Goal: Transaction & Acquisition: Purchase product/service

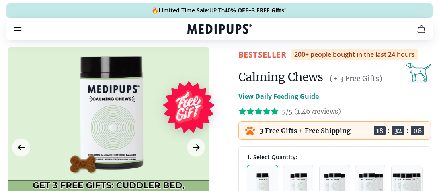
click at [198, 146] on icon "Next Image" at bounding box center [196, 147] width 6 height 6
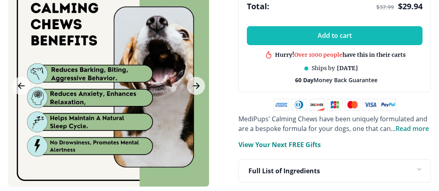
scroll to position [426, 0]
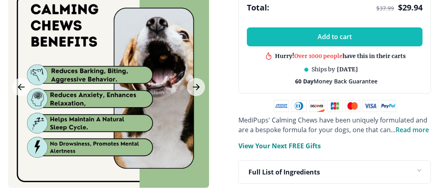
click at [201, 80] on button "Next Image" at bounding box center [196, 87] width 18 height 18
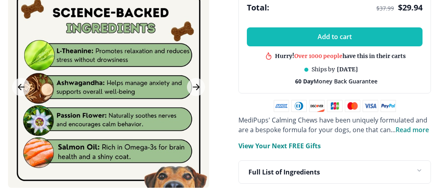
click at [205, 80] on div at bounding box center [108, 86] width 201 height 201
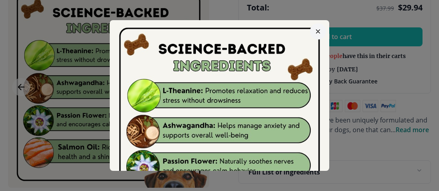
click at [319, 29] on icon "button" at bounding box center [318, 31] width 4 height 4
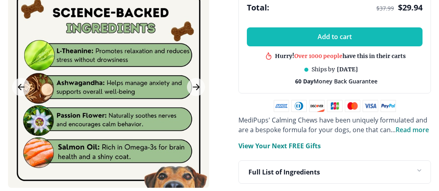
click at [199, 82] on icon "Next Image" at bounding box center [197, 87] width 10 height 10
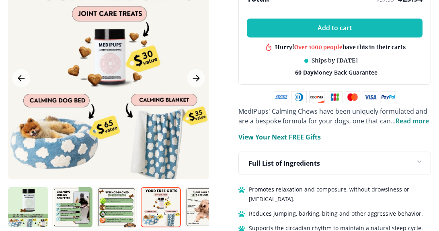
scroll to position [436, 0]
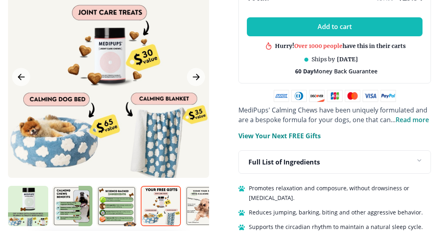
click at [205, 69] on div at bounding box center [108, 76] width 201 height 201
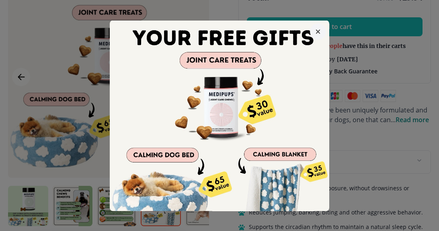
click at [319, 30] on icon "button" at bounding box center [318, 31] width 3 height 3
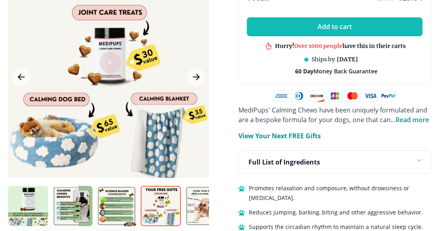
click at [203, 190] on img at bounding box center [205, 206] width 40 height 40
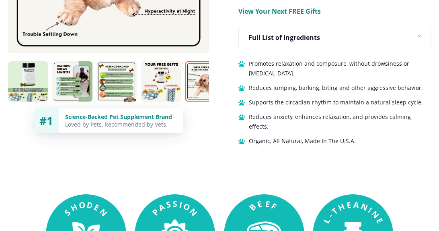
scroll to position [563, 0]
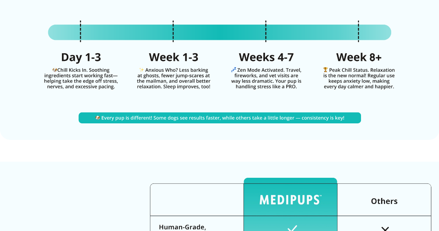
scroll to position [2006, 0]
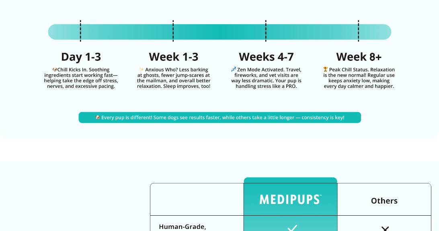
click at [60, 126] on img at bounding box center [219, 48] width 439 height 182
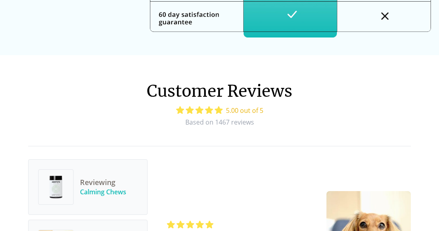
scroll to position [2335, 0]
click at [222, 112] on span "5.00 out of 5" at bounding box center [219, 110] width 87 height 10
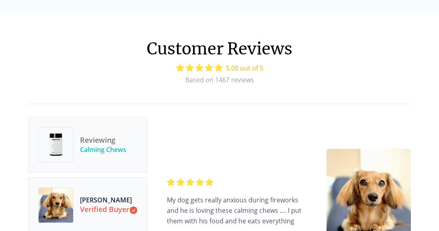
scroll to position [2378, 0]
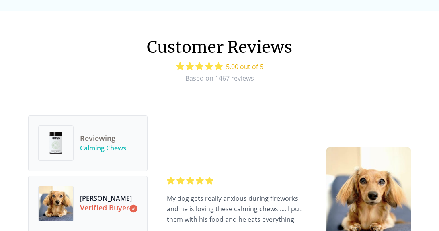
click at [208, 68] on icon at bounding box center [209, 66] width 8 height 8
click at [258, 71] on span "5.00 out of 5" at bounding box center [219, 67] width 87 height 10
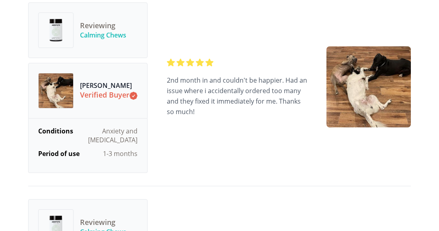
scroll to position [2690, 0]
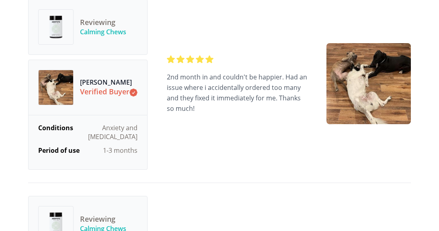
click at [291, 108] on div "2nd month in and couldn't be happier. Had an issue where i accidentally ordered…" at bounding box center [237, 84] width 140 height 58
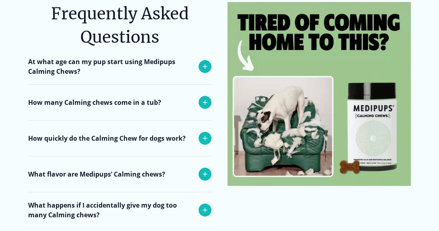
scroll to position [3160, 0]
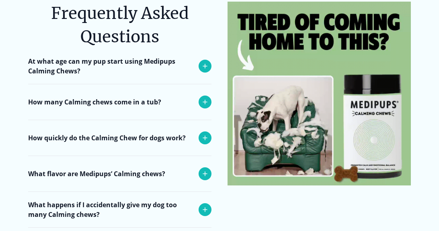
click at [209, 103] on icon at bounding box center [205, 102] width 10 height 10
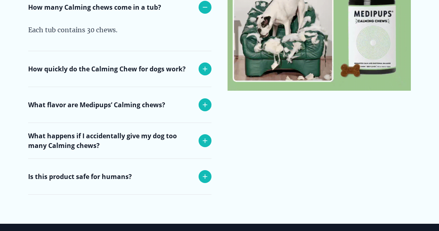
scroll to position [3262, 0]
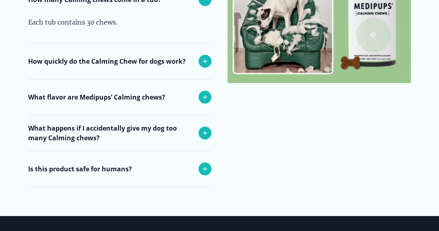
click at [206, 64] on icon at bounding box center [205, 61] width 10 height 10
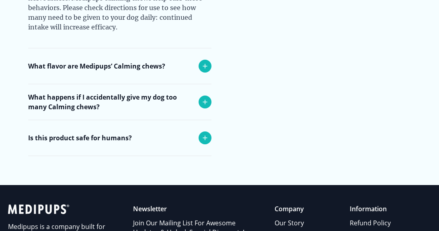
scroll to position [3408, 0]
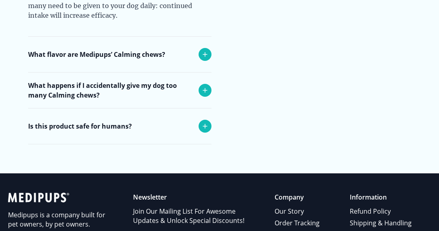
click at [206, 52] on icon at bounding box center [205, 54] width 10 height 10
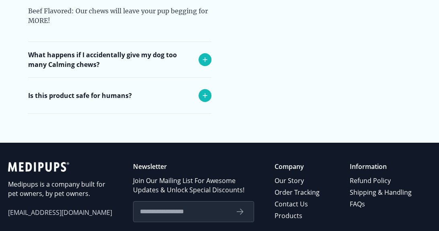
scroll to position [3477, 0]
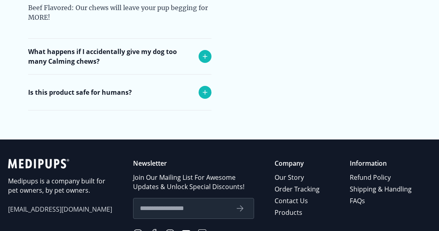
click at [209, 56] on icon at bounding box center [205, 57] width 10 height 10
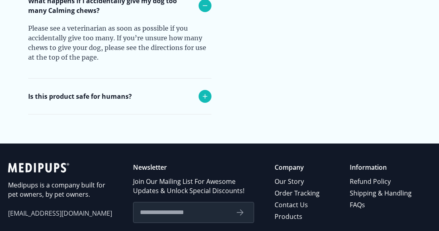
scroll to position [3530, 0]
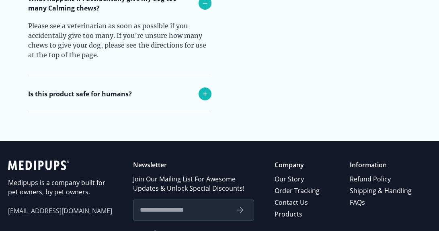
click at [208, 94] on icon at bounding box center [205, 94] width 10 height 10
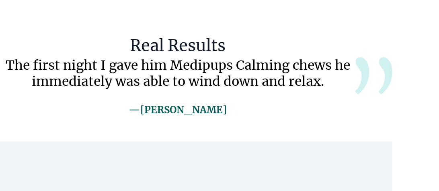
scroll to position [1556, 42]
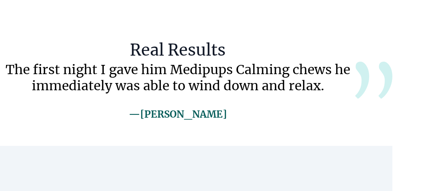
click at [261, 74] on span "The first night I gave him Medipups Calming chews he immediately was able to wi…" at bounding box center [178, 80] width 356 height 37
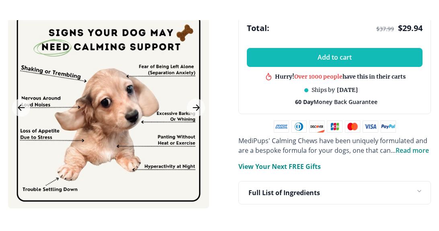
scroll to position [424, 0]
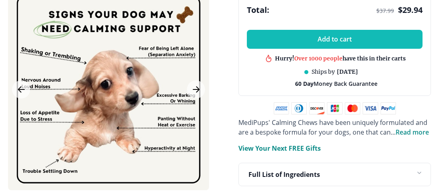
click at [417, 134] on span "Read more" at bounding box center [412, 132] width 33 height 9
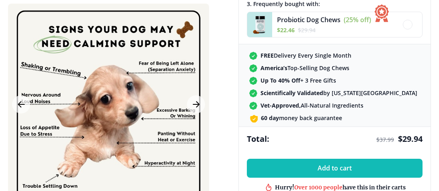
scroll to position [292, 0]
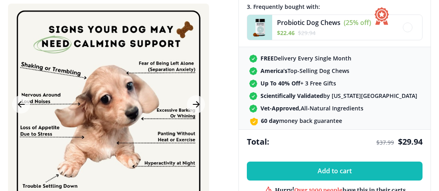
click at [239, 106] on div "FREE Delivery Every Single Month America’s Top-Selling Dog Chews Up To 40% Off …" at bounding box center [335, 88] width 192 height 82
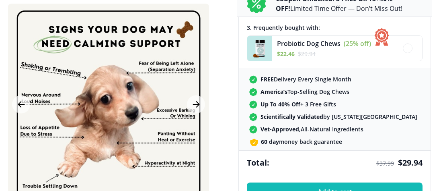
scroll to position [271, 0]
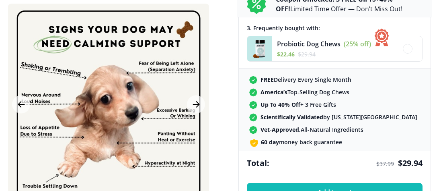
click at [265, 53] on img at bounding box center [259, 48] width 25 height 25
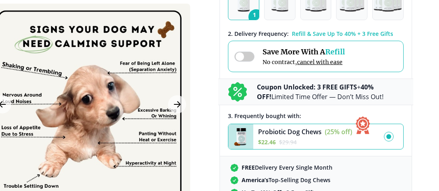
scroll to position [175, 19]
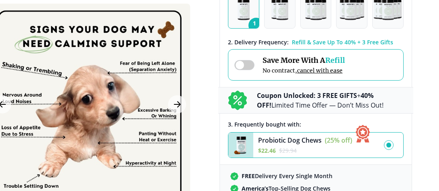
click at [277, 65] on div "Save More With A Refill No contract, cancel with ease" at bounding box center [304, 65] width 82 height 19
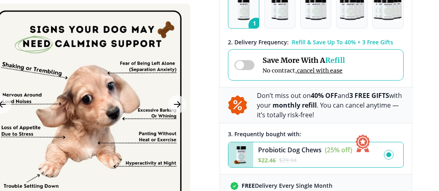
click at [274, 67] on span "No contract, cancel with ease" at bounding box center [304, 70] width 82 height 7
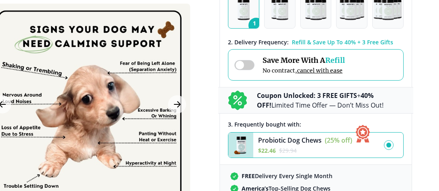
click at [277, 67] on span "No contract, cancel with ease" at bounding box center [304, 70] width 82 height 7
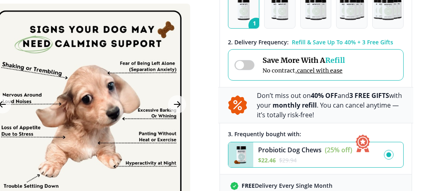
click at [283, 68] on span "No contract, cancel with ease" at bounding box center [304, 70] width 82 height 7
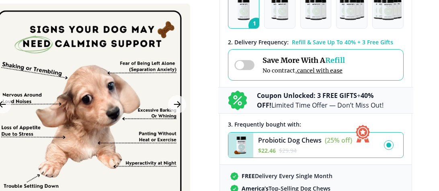
click at [276, 100] on p "Coupon Unlocked: 3 FREE GIFTS + 40% OFF! Limited Time Offer — Don’t Miss Out!" at bounding box center [330, 100] width 147 height 19
click at [278, 95] on b "Coupon Unlocked: 3 FREE GIFTS" at bounding box center [307, 95] width 100 height 9
click at [236, 101] on icon at bounding box center [237, 100] width 19 height 19
click at [345, 99] on b "Coupon Unlocked: 3 FREE GIFTS" at bounding box center [307, 95] width 100 height 9
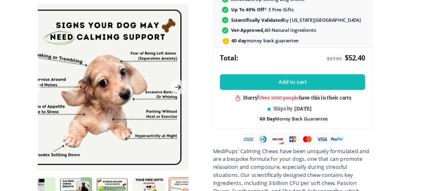
scroll to position [365, 27]
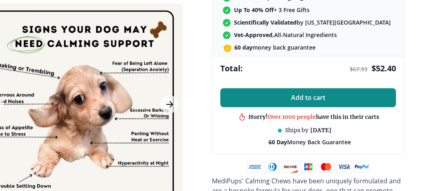
click at [377, 96] on button "Add to cart" at bounding box center [309, 97] width 176 height 19
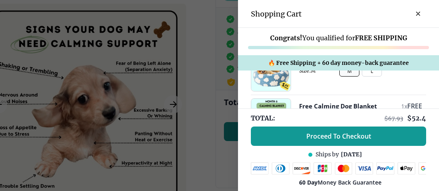
scroll to position [169, 0]
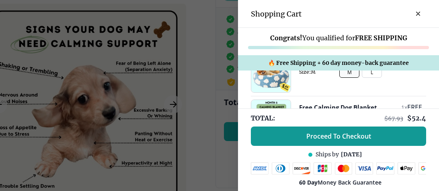
click at [376, 133] on button "L" at bounding box center [372, 128] width 20 height 11
click at [375, 78] on button "L" at bounding box center [372, 72] width 20 height 11
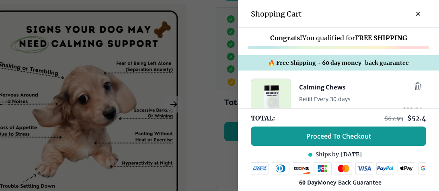
scroll to position [0, 0]
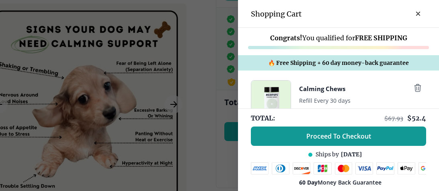
click at [409, 55] on div "Congrats! You qualified for FREE SHIPPING" at bounding box center [338, 41] width 201 height 27
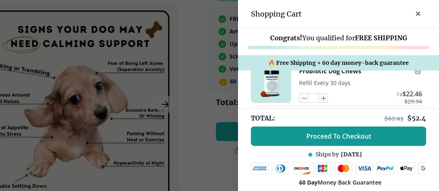
scroll to position [66, 0]
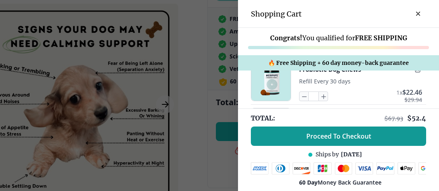
click at [422, 116] on span "FREE" at bounding box center [415, 115] width 15 height 9
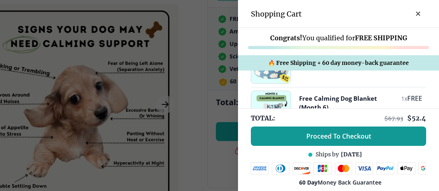
scroll to position [189, 0]
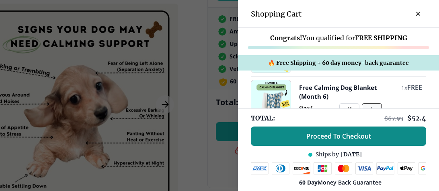
click at [343, 140] on span "Proceed To Checkout" at bounding box center [339, 136] width 65 height 8
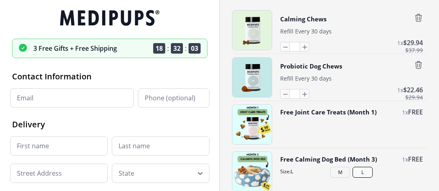
click at [67, 99] on input "Email" at bounding box center [72, 97] width 124 height 19
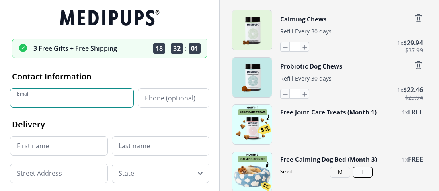
type input "**********"
type input "*****"
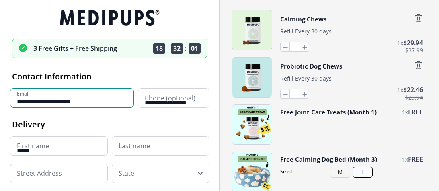
type input "**********"
type input "******"
type input "*****"
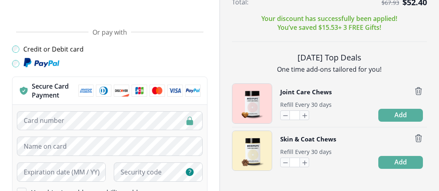
scroll to position [320, 0]
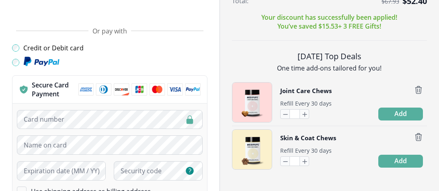
click at [178, 95] on img at bounding box center [139, 89] width 122 height 12
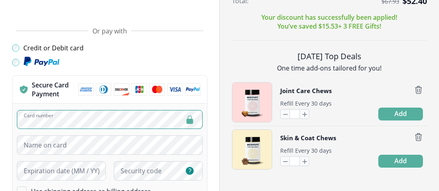
click at [65, 90] on p "Secure Card Payment" at bounding box center [55, 89] width 47 height 18
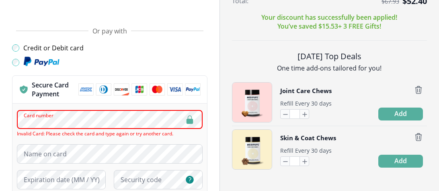
click at [178, 94] on img at bounding box center [139, 89] width 122 height 12
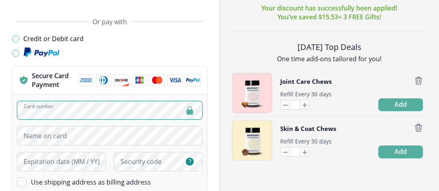
scroll to position [336, 0]
